Goal: Navigation & Orientation: Find specific page/section

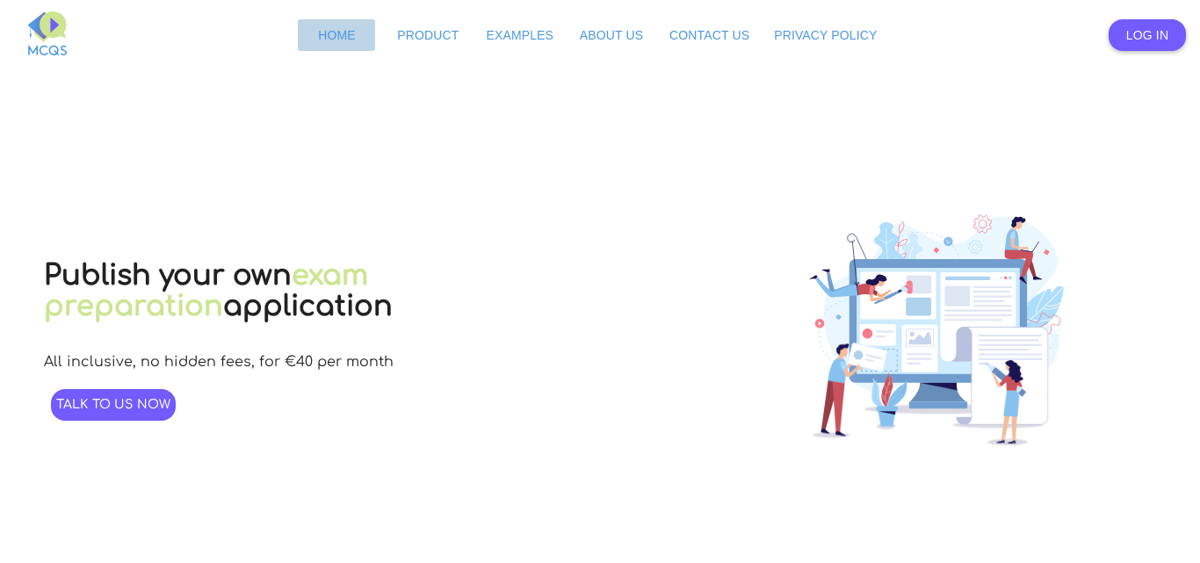
click at [330, 32] on span "Home" at bounding box center [337, 35] width 38 height 14
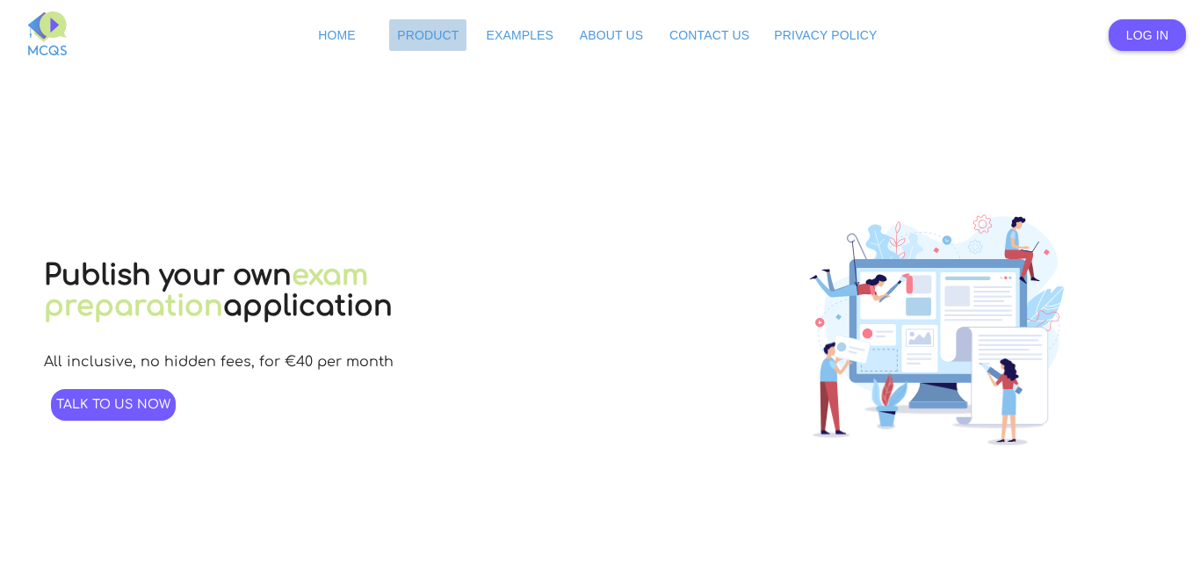
click at [441, 32] on span "Product" at bounding box center [428, 35] width 62 height 14
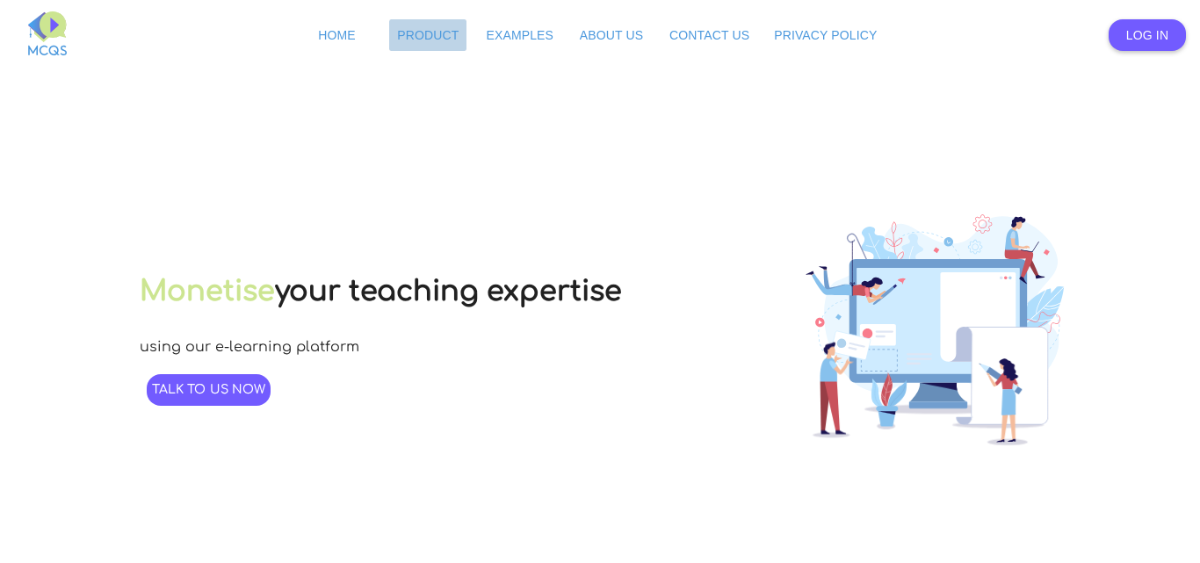
click at [432, 36] on span "Product" at bounding box center [428, 35] width 62 height 14
